Goal: Task Accomplishment & Management: Use online tool/utility

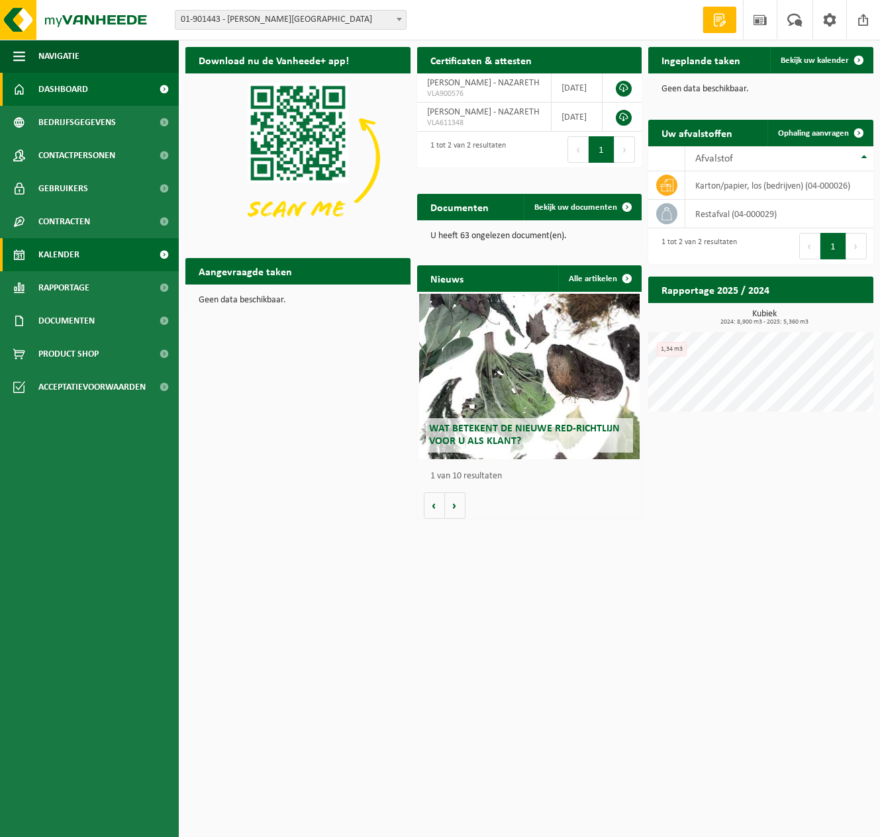
click at [77, 251] on span "Kalender" at bounding box center [58, 254] width 41 height 33
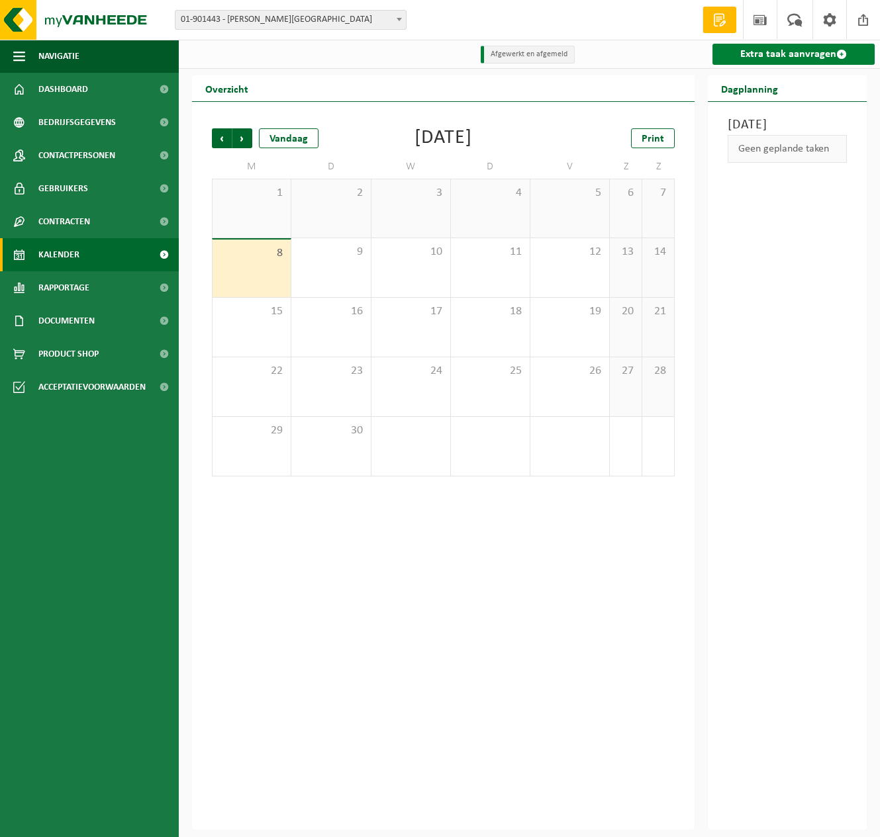
click at [776, 54] on link "Extra taak aanvragen" at bounding box center [793, 54] width 162 height 21
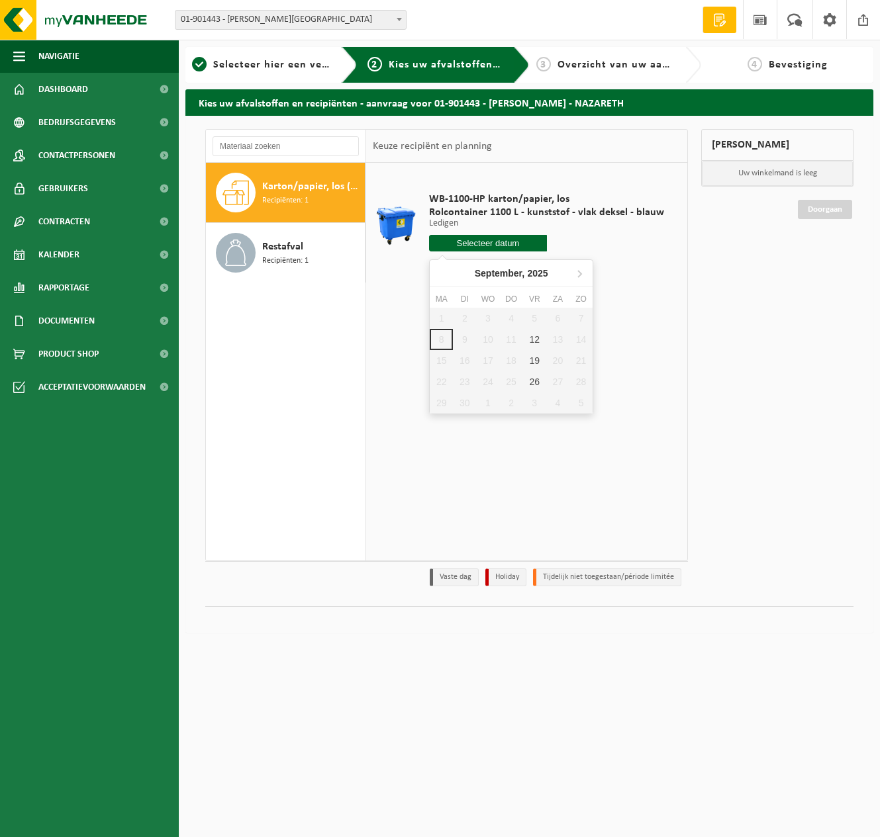
click at [489, 242] on input "text" at bounding box center [488, 243] width 118 height 17
click at [535, 340] on div "12" at bounding box center [534, 339] width 23 height 21
type input "Van 2025-09-12"
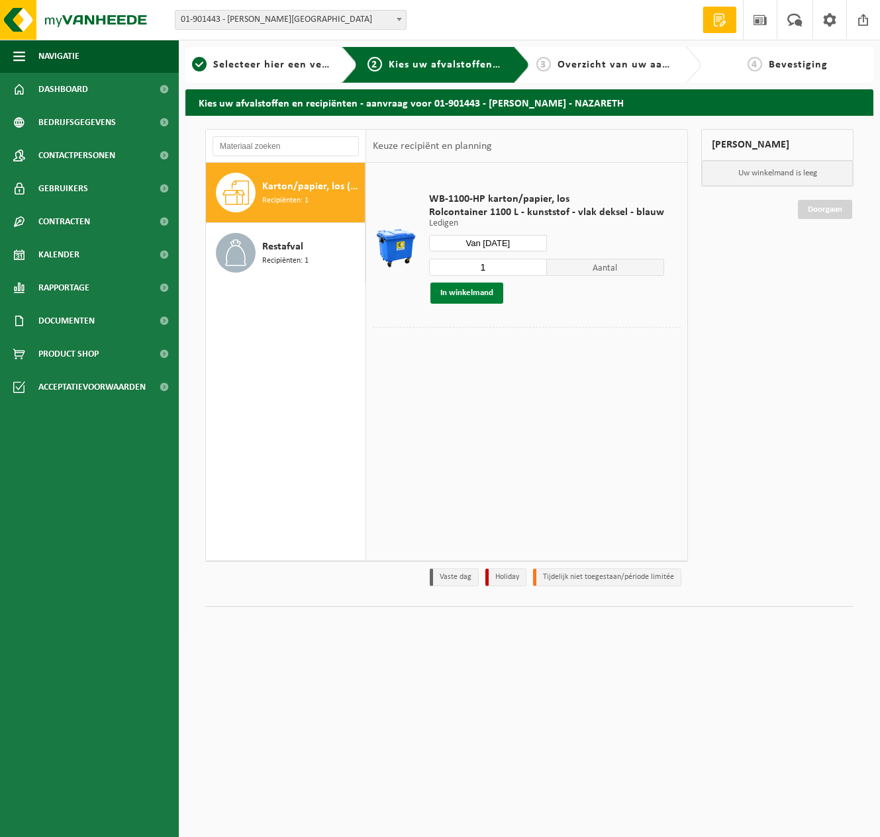
click at [460, 297] on button "In winkelmand" at bounding box center [466, 293] width 73 height 21
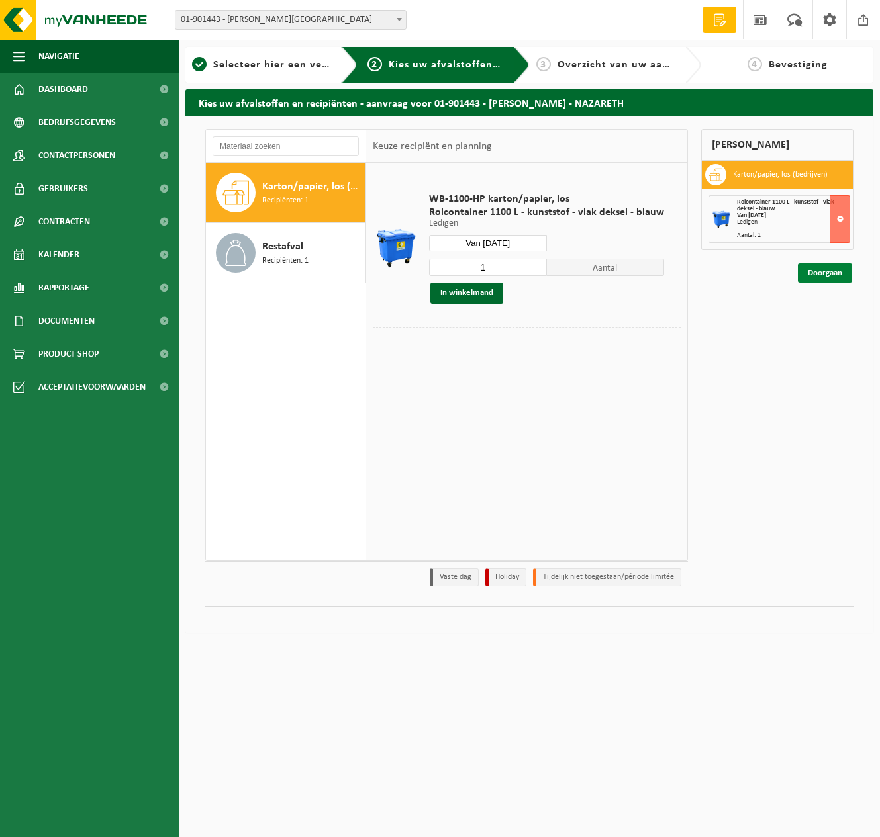
click at [827, 275] on link "Doorgaan" at bounding box center [825, 272] width 54 height 19
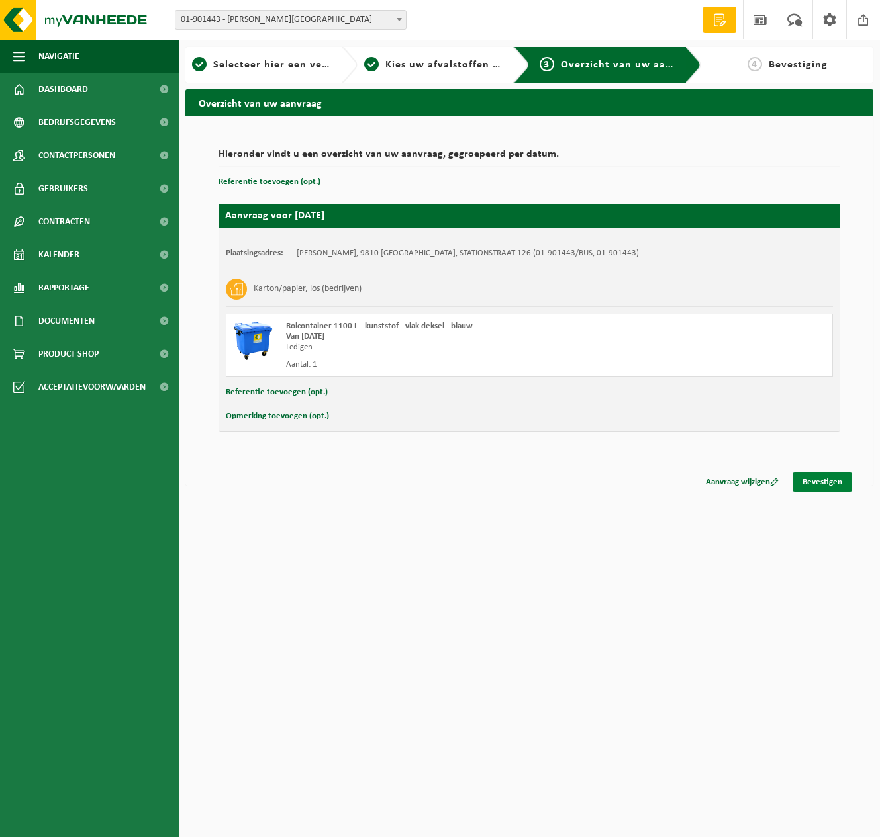
click at [825, 482] on link "Bevestigen" at bounding box center [822, 482] width 60 height 19
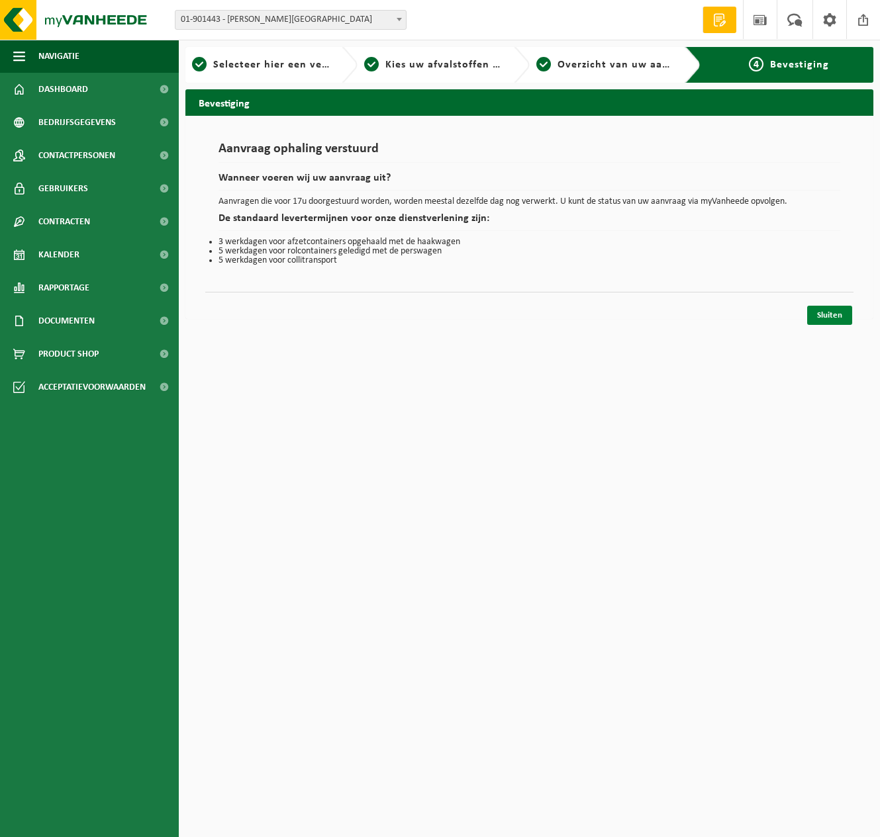
click at [829, 316] on link "Sluiten" at bounding box center [829, 315] width 45 height 19
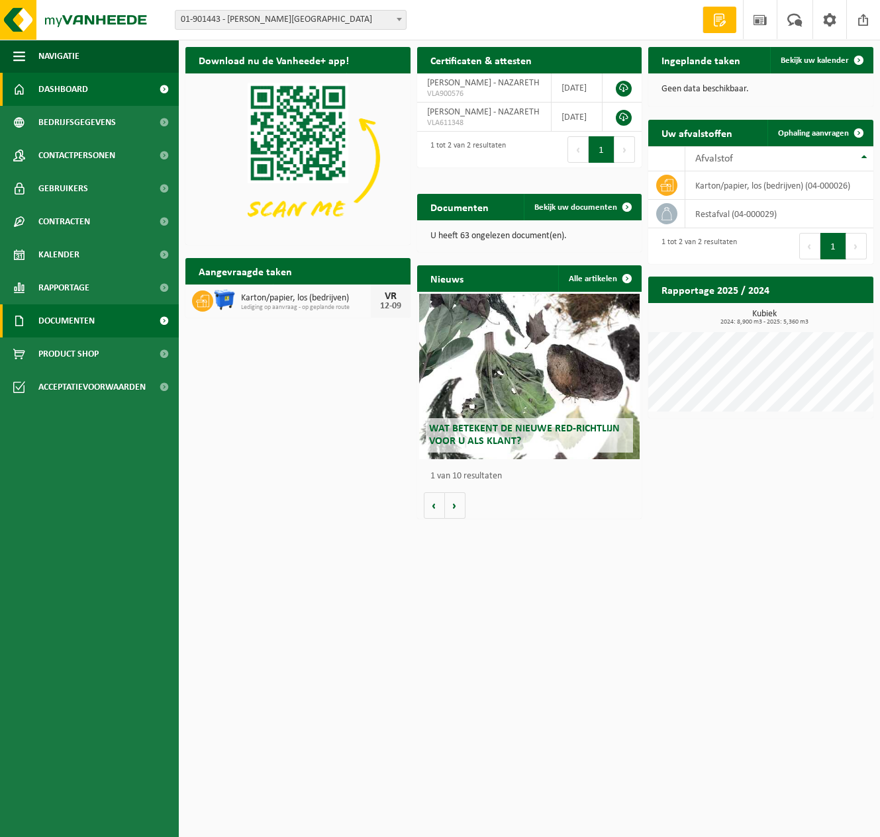
click at [77, 320] on span "Documenten" at bounding box center [66, 320] width 56 height 33
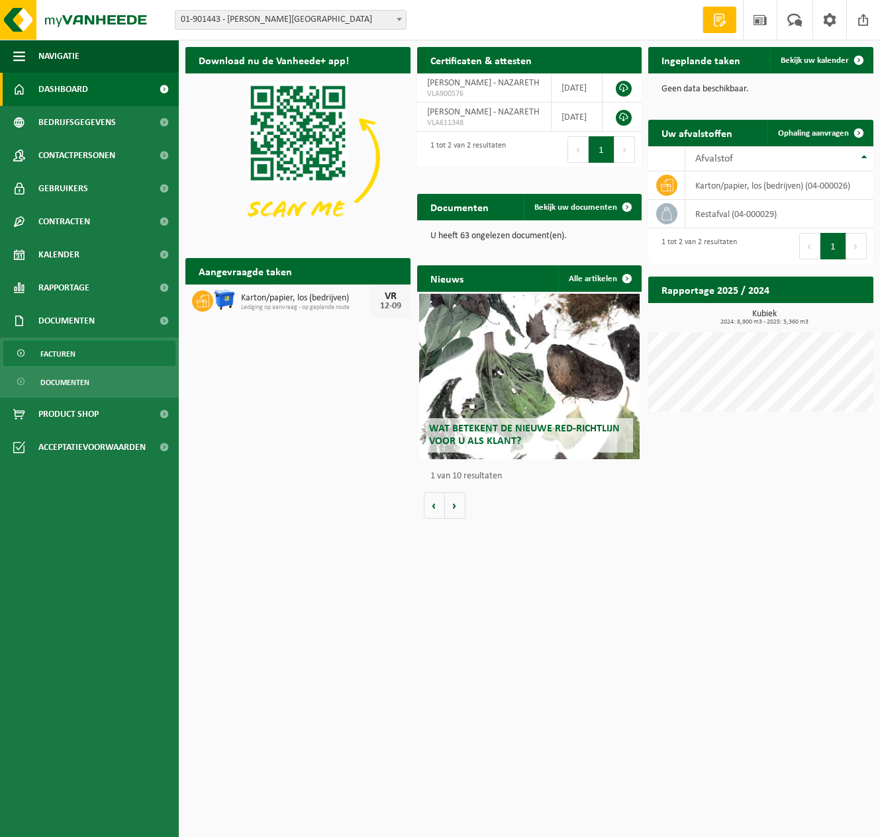
click at [49, 354] on span "Facturen" at bounding box center [57, 354] width 35 height 25
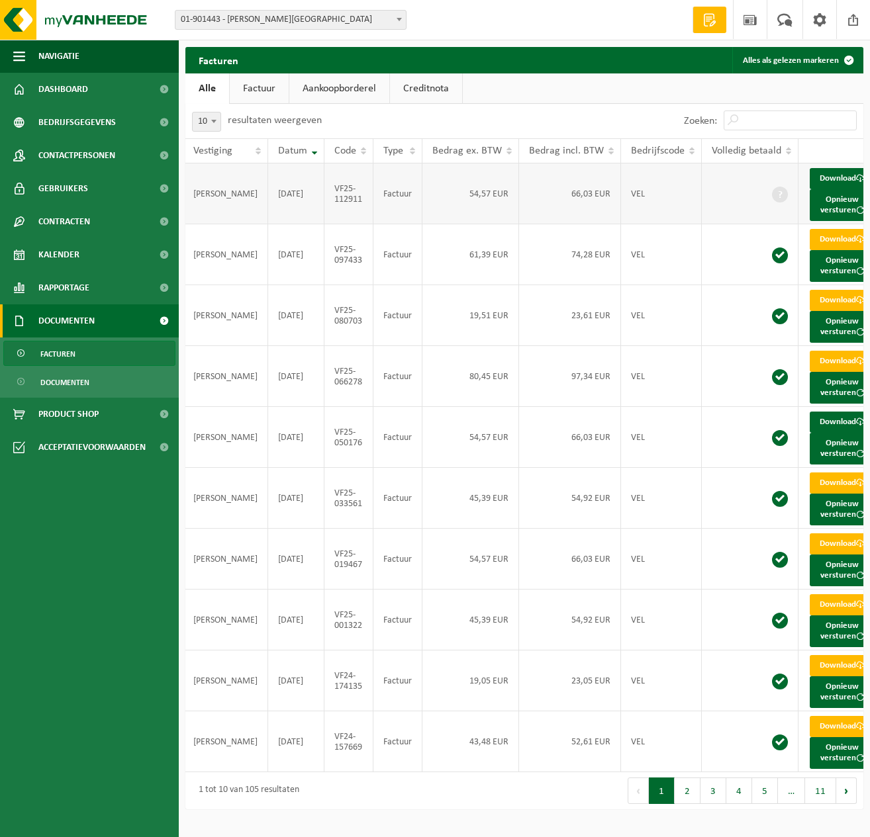
scroll to position [0, 1]
click at [821, 433] on link "Download" at bounding box center [842, 422] width 65 height 21
